Goal: Task Accomplishment & Management: Use online tool/utility

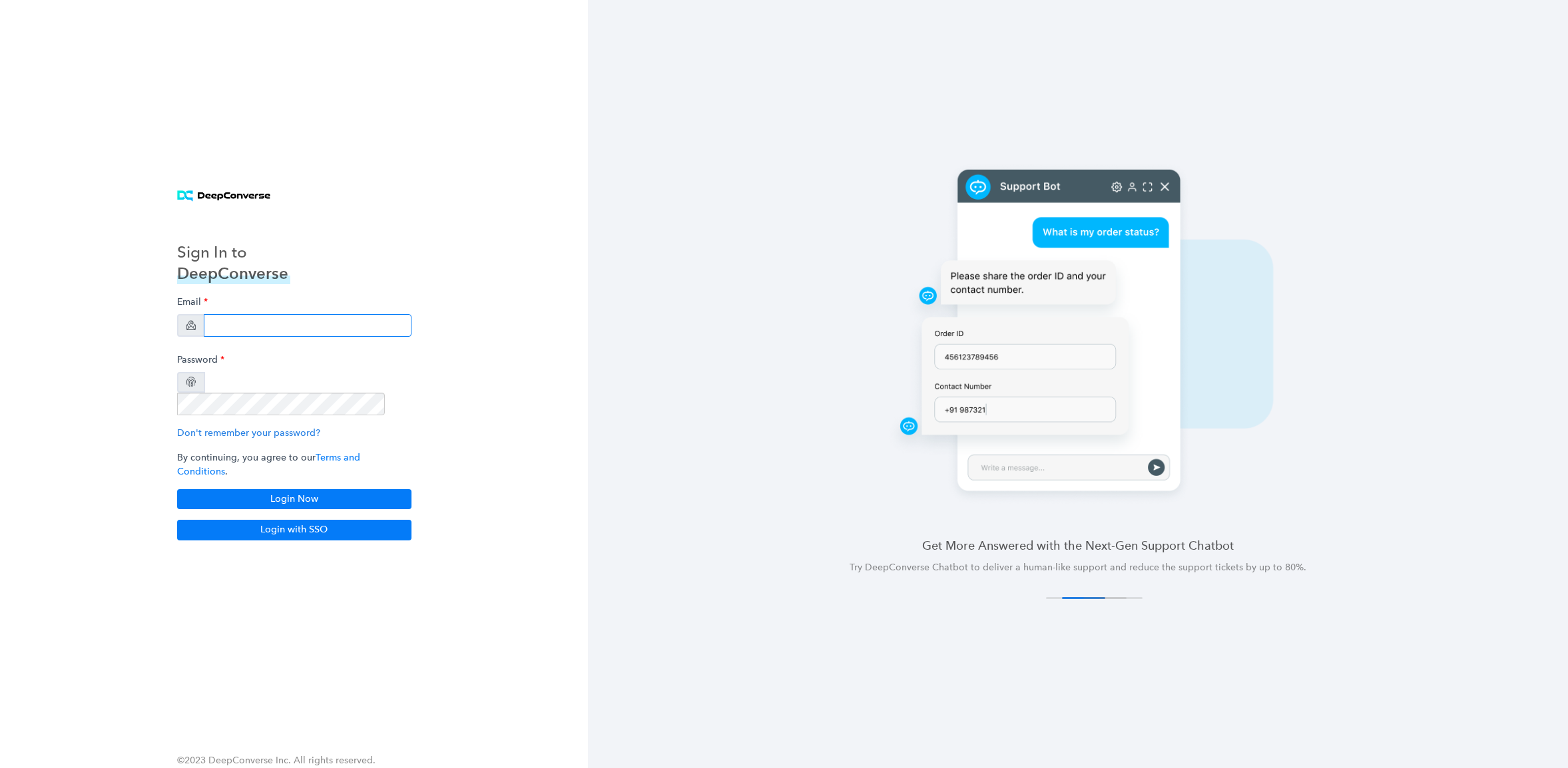
type input "[EMAIL_ADDRESS][DOMAIN_NAME]"
click at [258, 471] on div "Email [EMAIL_ADDRESS][DOMAIN_NAME] Password Don't remember your password? By co…" at bounding box center [294, 399] width 234 height 220
click at [260, 489] on button "Login Now" at bounding box center [294, 499] width 234 height 20
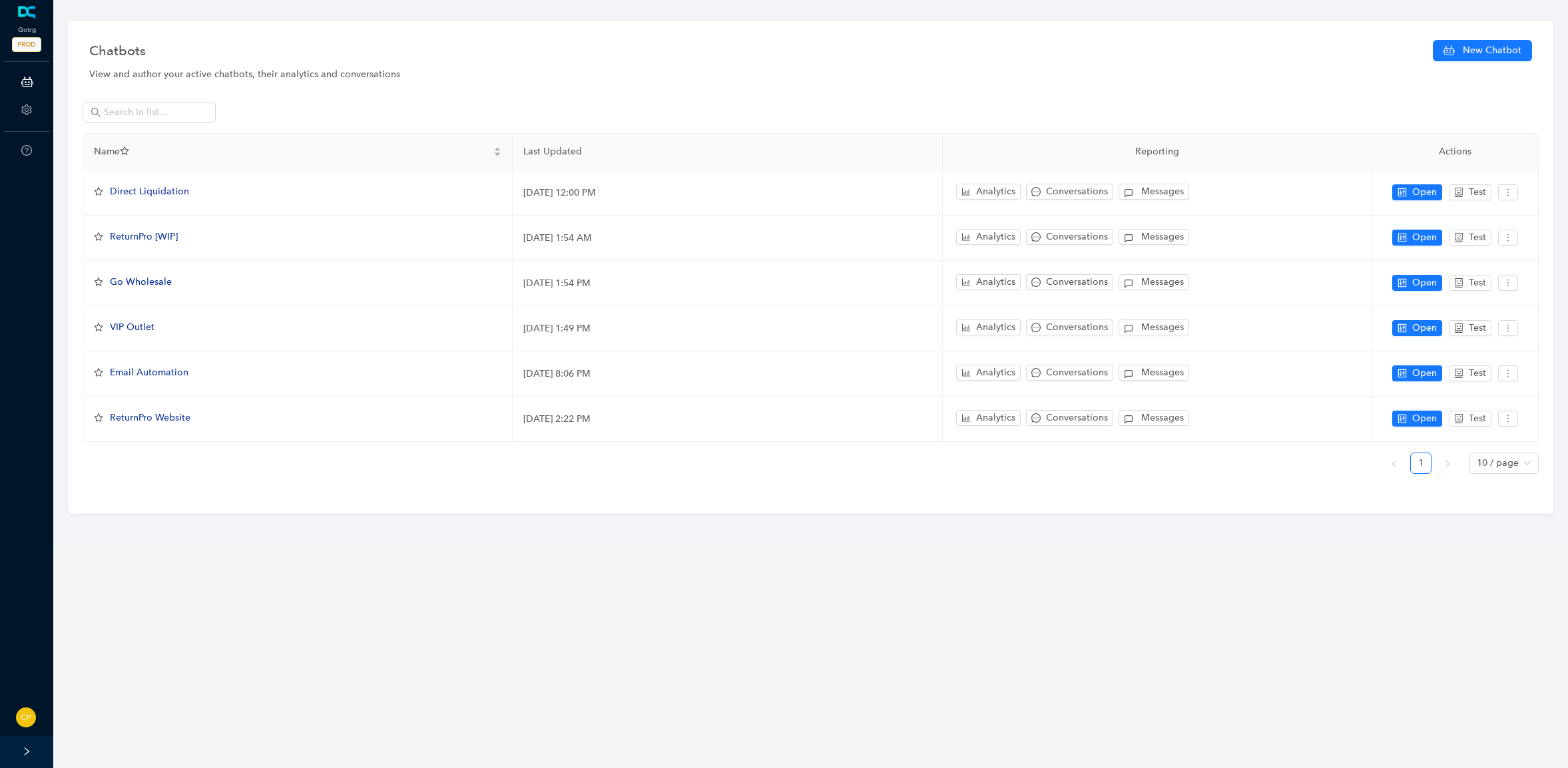
click at [344, 560] on main "Chatbots New Chatbot View and author your active chatbots, their analytics and …" at bounding box center [811, 384] width 1515 height 768
click at [364, 702] on main "Chatbots New Chatbot View and author your active chatbots, their analytics and …" at bounding box center [811, 384] width 1515 height 768
click at [330, 617] on main "Chatbots New Chatbot View and author your active chatbots, their analytics and …" at bounding box center [811, 384] width 1515 height 768
